Goal: Task Accomplishment & Management: Complete application form

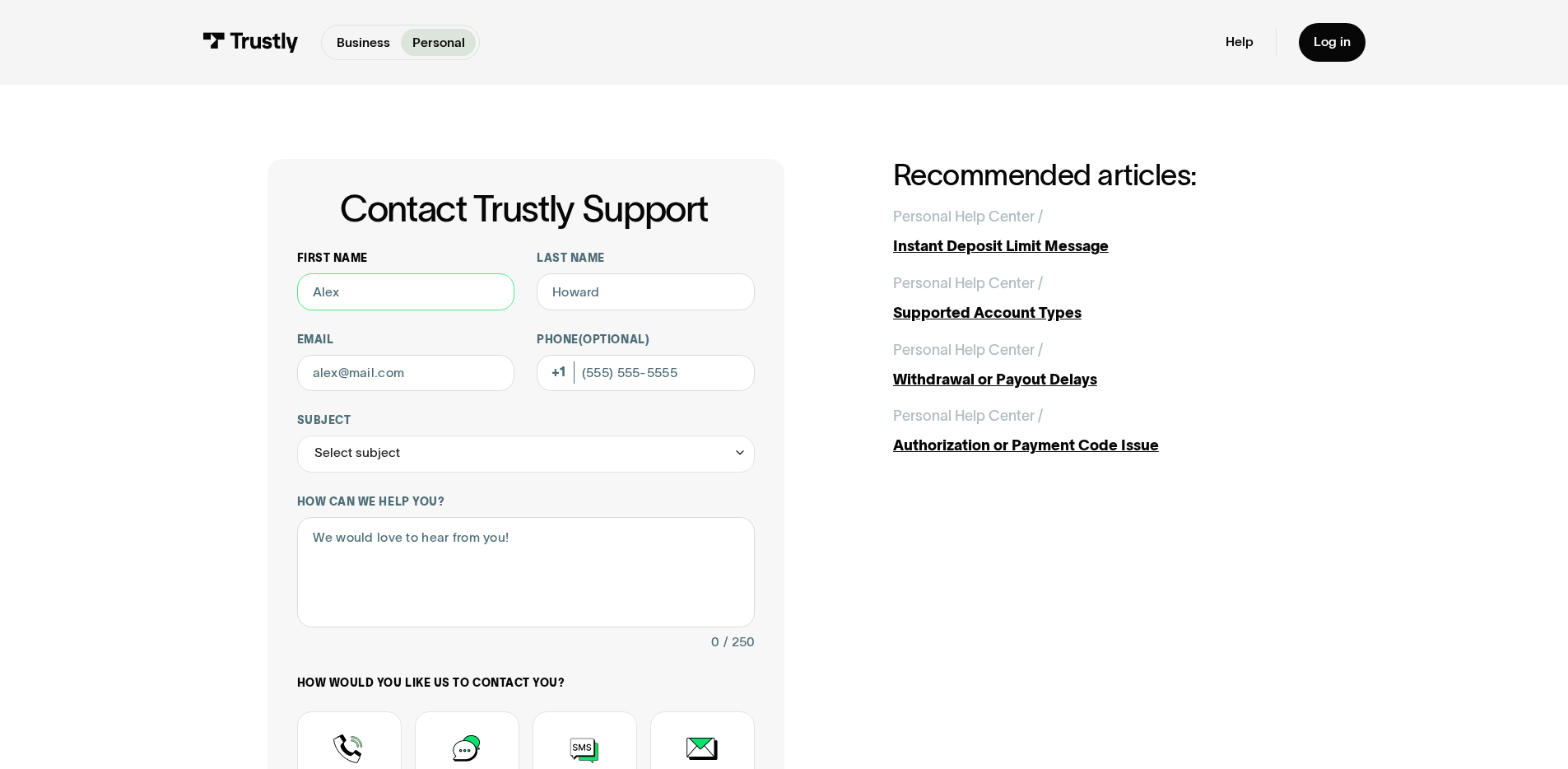
click at [335, 293] on input "First name" at bounding box center [406, 292] width 218 height 37
click at [251, 281] on div "Contact Trustly Support First name Last name Email Phone (Optional) Subject Sel…" at bounding box center [784, 580] width 1494 height 990
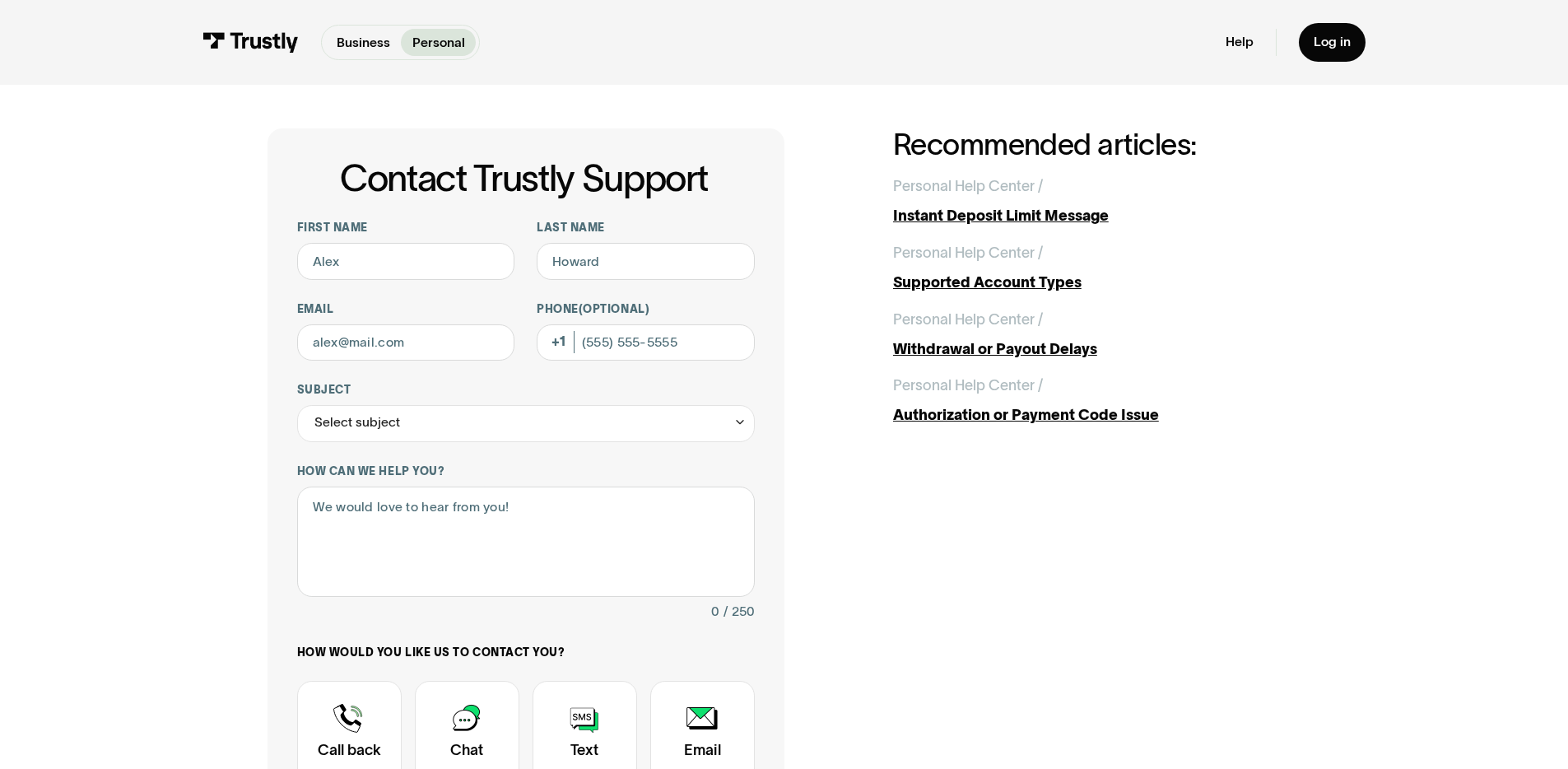
scroll to position [191, 0]
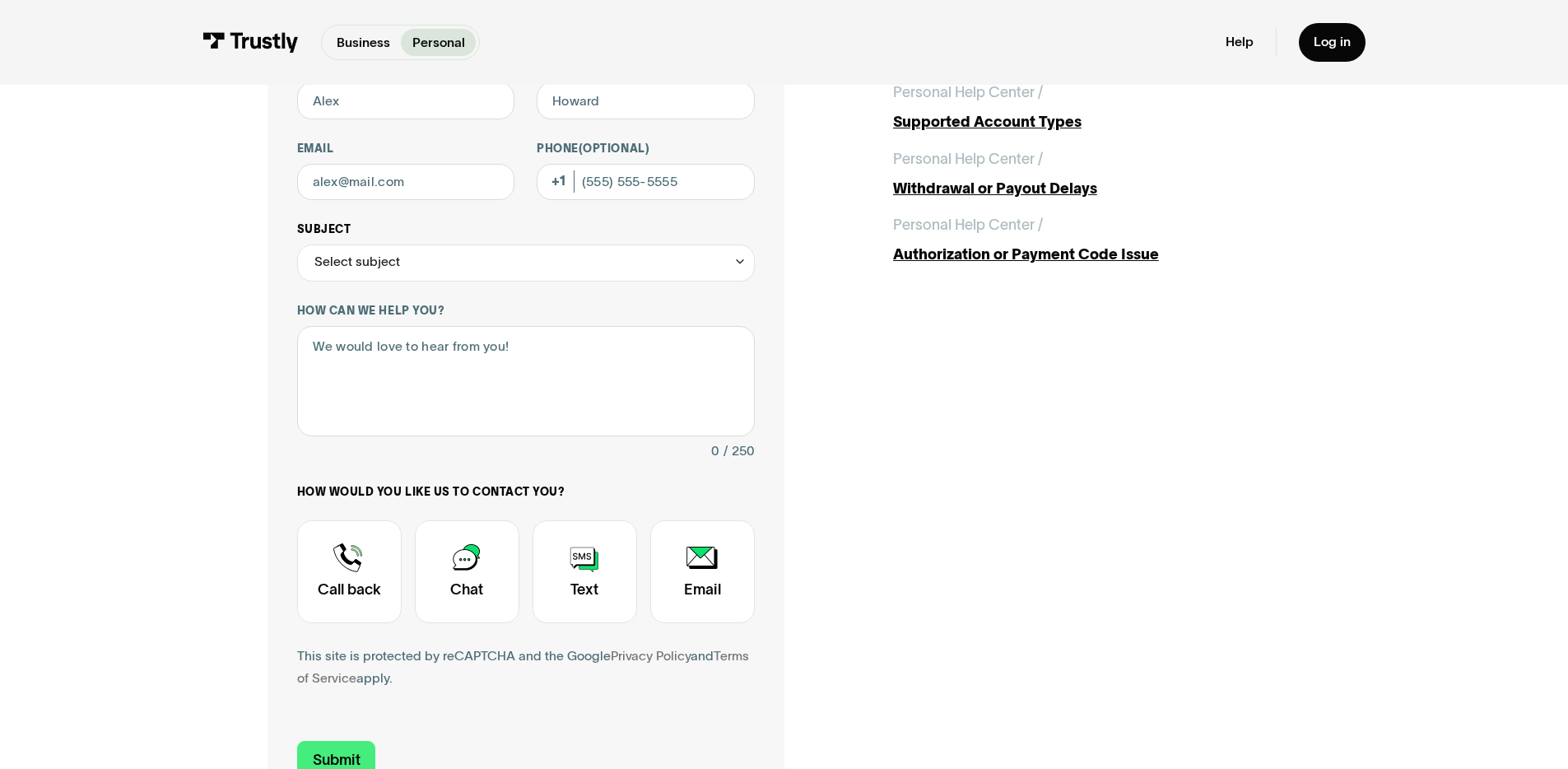
click at [427, 267] on div "Select subject" at bounding box center [526, 263] width 458 height 37
